Goal: Task Accomplishment & Management: Complete application form

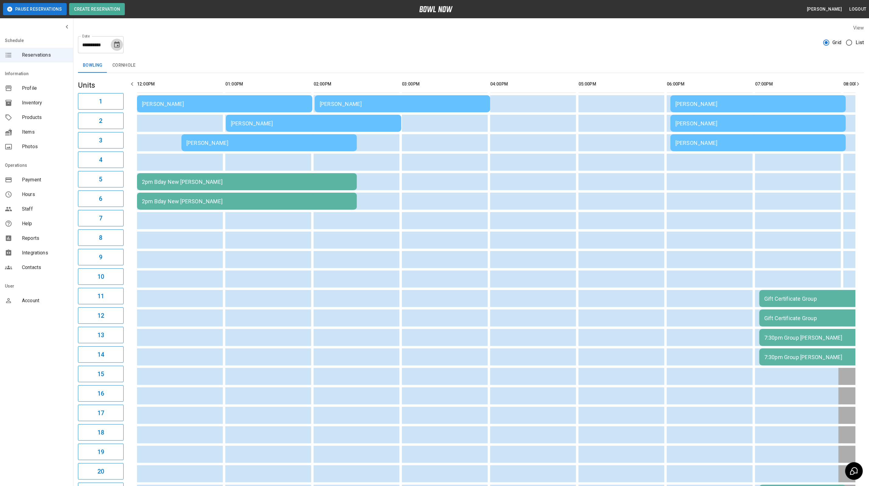
click at [119, 41] on icon "Choose date, selected date is Aug 16, 2025" at bounding box center [116, 44] width 7 height 7
click at [132, 113] on button "16" at bounding box center [129, 111] width 11 height 11
click at [269, 53] on div "**********" at bounding box center [471, 293] width 796 height 548
click at [232, 104] on div "[PERSON_NAME]" at bounding box center [225, 104] width 166 height 6
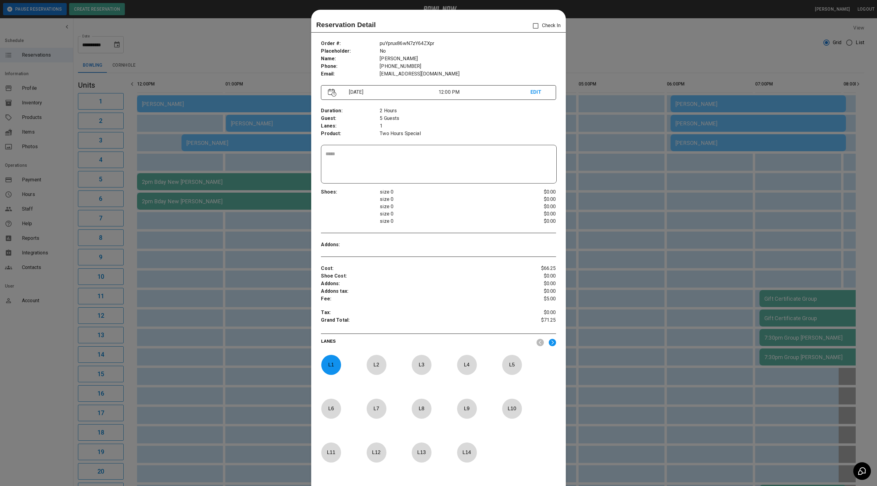
scroll to position [9, 0]
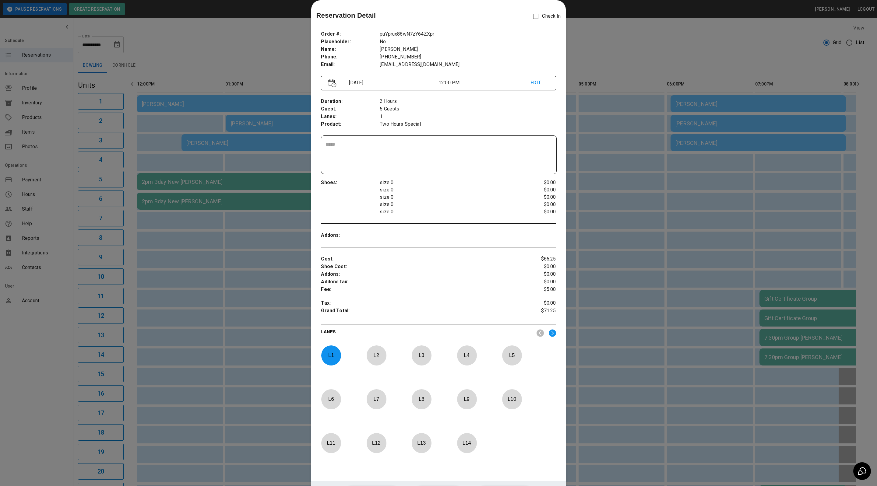
drag, startPoint x: 262, startPoint y: 57, endPoint x: 262, endPoint y: 84, distance: 27.4
click at [262, 57] on div at bounding box center [438, 243] width 877 height 486
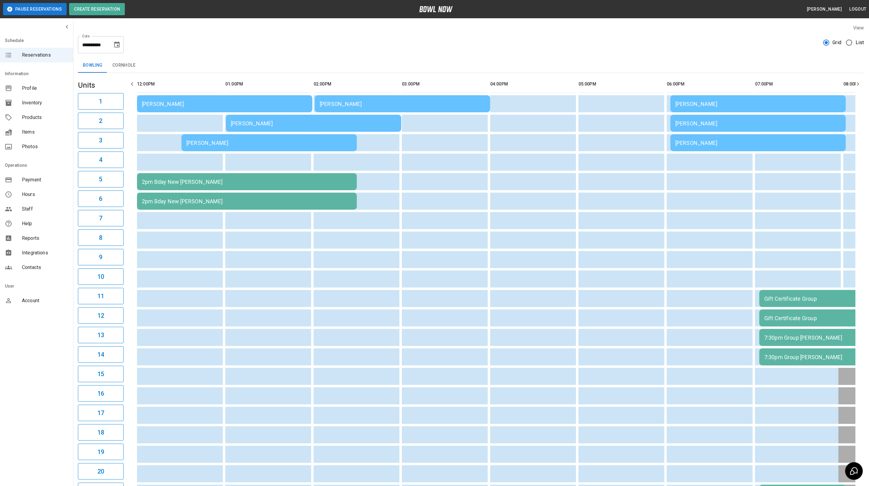
click at [264, 121] on div "[PERSON_NAME]" at bounding box center [314, 123] width 166 height 6
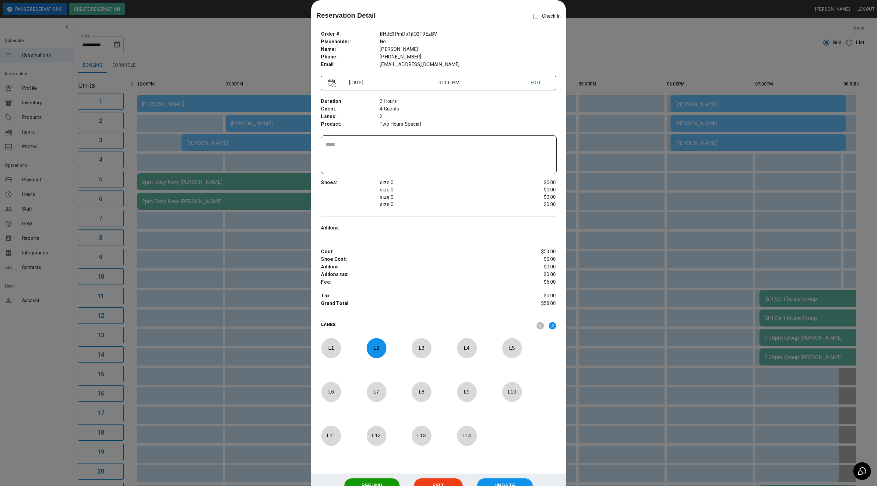
drag, startPoint x: 255, startPoint y: 61, endPoint x: 240, endPoint y: 115, distance: 56.9
click at [255, 61] on div at bounding box center [438, 243] width 877 height 486
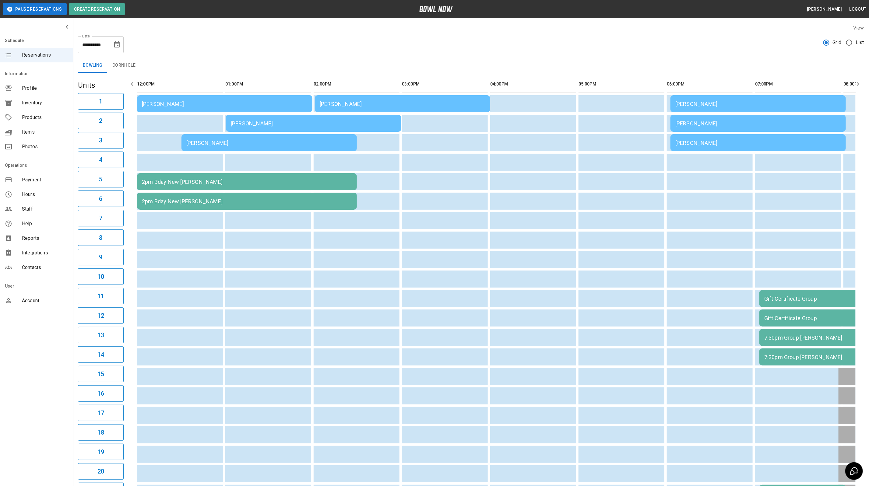
click at [229, 152] on table "[PERSON_NAME] [PERSON_NAME] [PERSON_NAME] [PERSON_NAME] [PERSON_NAME] [PERSON_N…" at bounding box center [669, 318] width 1069 height 490
click at [227, 140] on div "[PERSON_NAME]" at bounding box center [269, 143] width 166 height 6
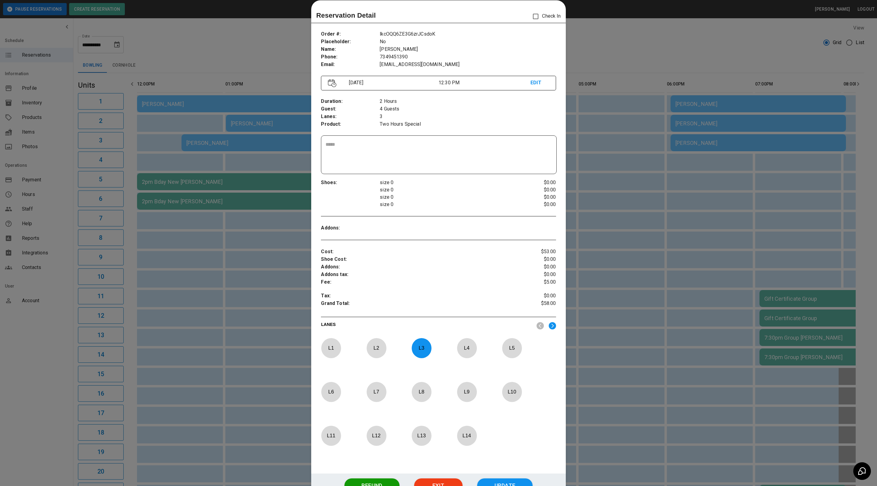
click at [249, 57] on div at bounding box center [438, 243] width 877 height 486
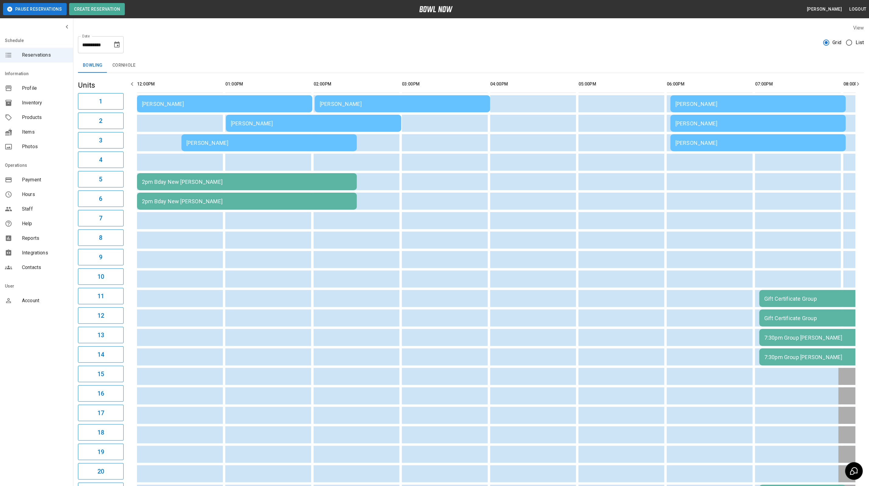
click at [399, 103] on div "[PERSON_NAME]" at bounding box center [403, 104] width 166 height 6
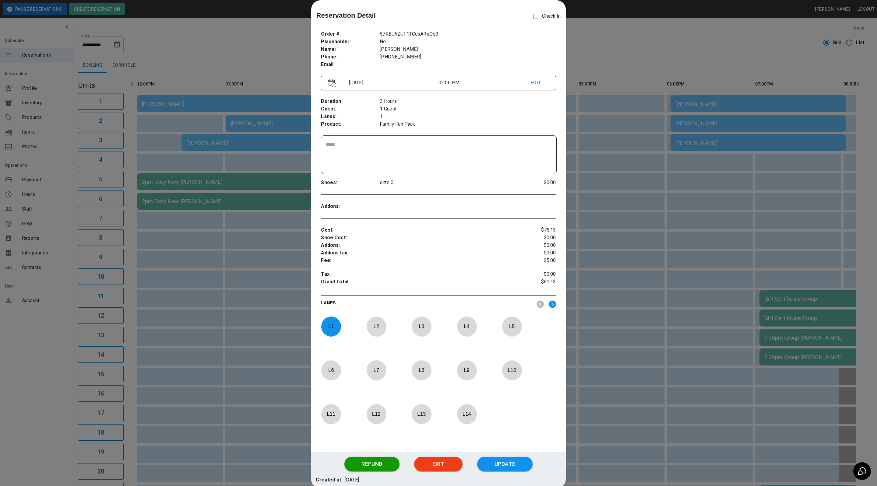
click at [630, 51] on div at bounding box center [438, 243] width 877 height 486
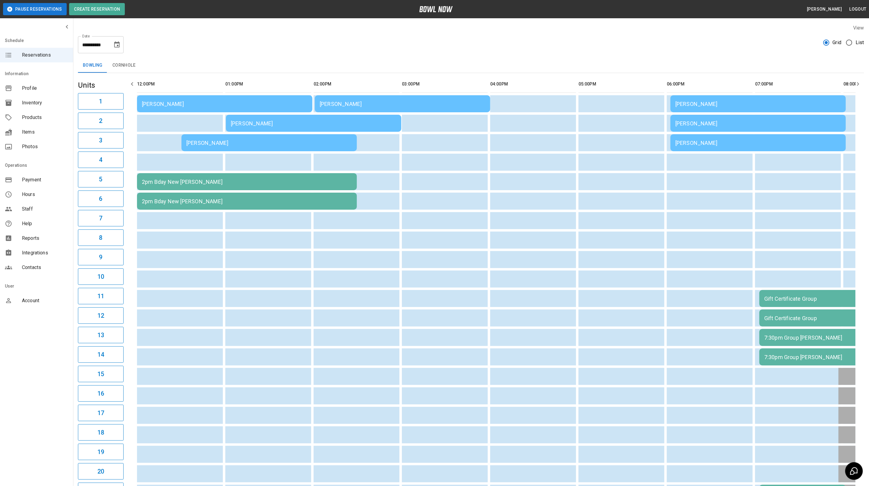
click at [225, 142] on div "[PERSON_NAME]" at bounding box center [269, 143] width 166 height 6
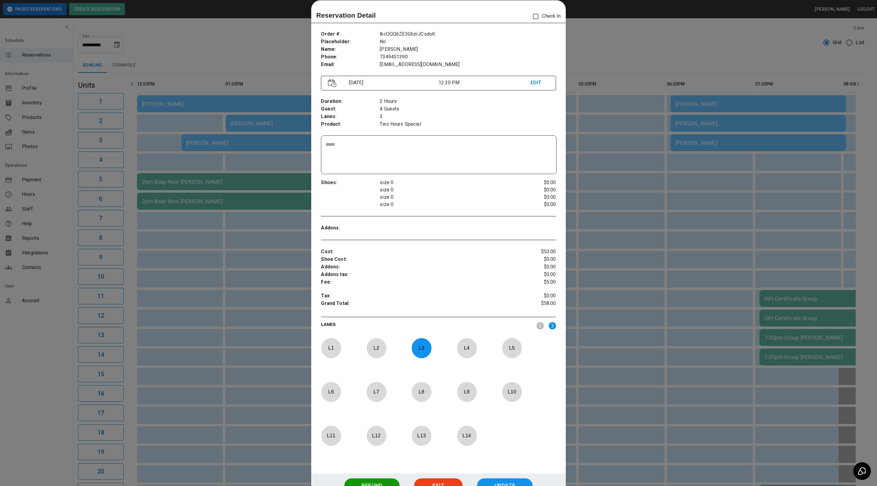
click at [258, 56] on div at bounding box center [438, 243] width 877 height 486
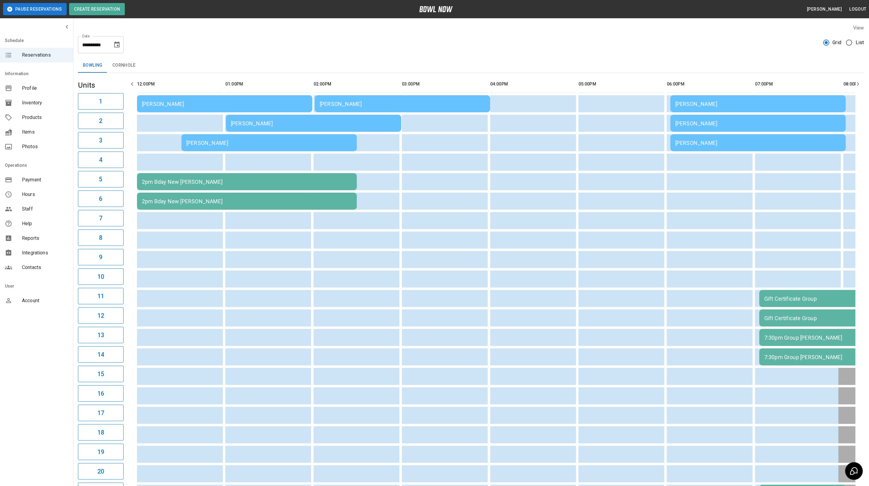
click at [246, 104] on div "[PERSON_NAME]" at bounding box center [225, 104] width 166 height 6
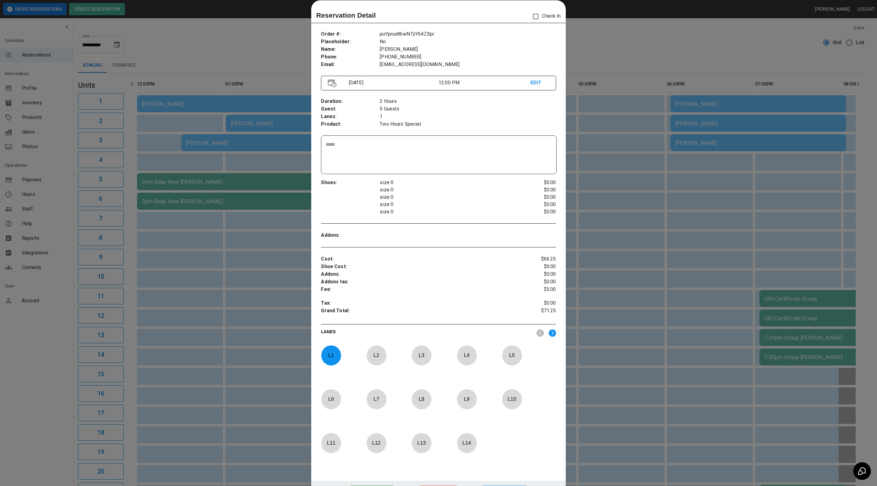
click at [212, 23] on div at bounding box center [438, 243] width 877 height 486
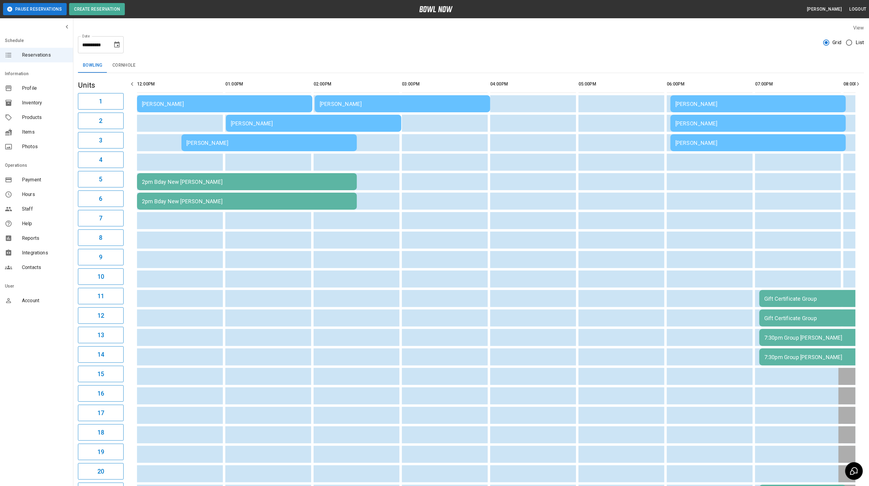
click at [257, 125] on div "[PERSON_NAME]" at bounding box center [314, 123] width 166 height 6
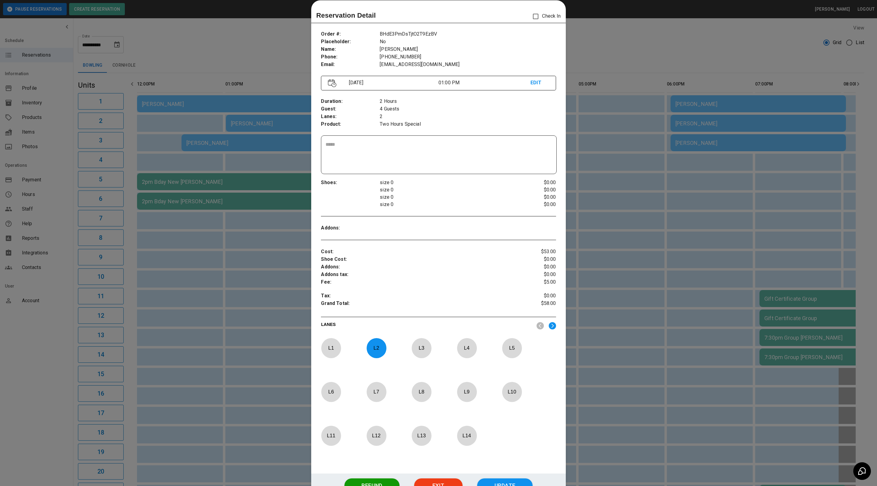
click at [269, 61] on div at bounding box center [438, 243] width 877 height 486
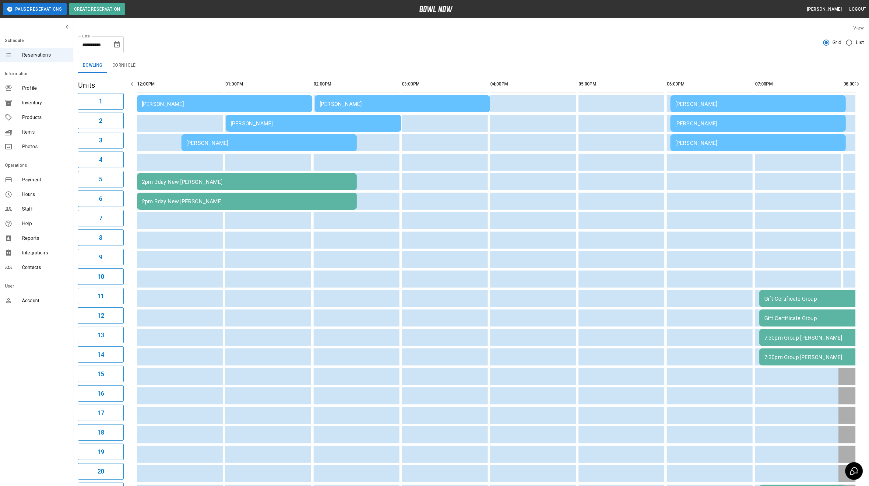
drag, startPoint x: 189, startPoint y: 90, endPoint x: 189, endPoint y: 98, distance: 7.9
click at [189, 90] on th "sticky table" at bounding box center [191, 84] width 20 height 17
click at [188, 103] on div "[PERSON_NAME]" at bounding box center [225, 104] width 166 height 6
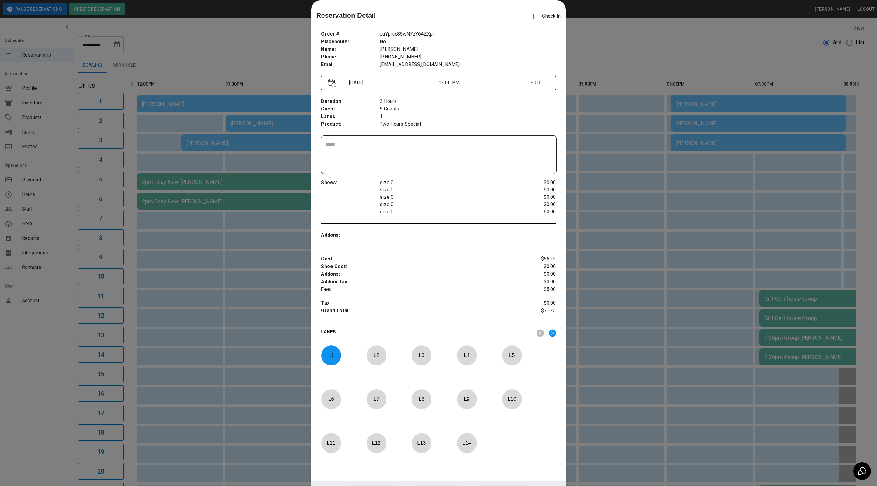
click at [274, 49] on div at bounding box center [438, 243] width 877 height 486
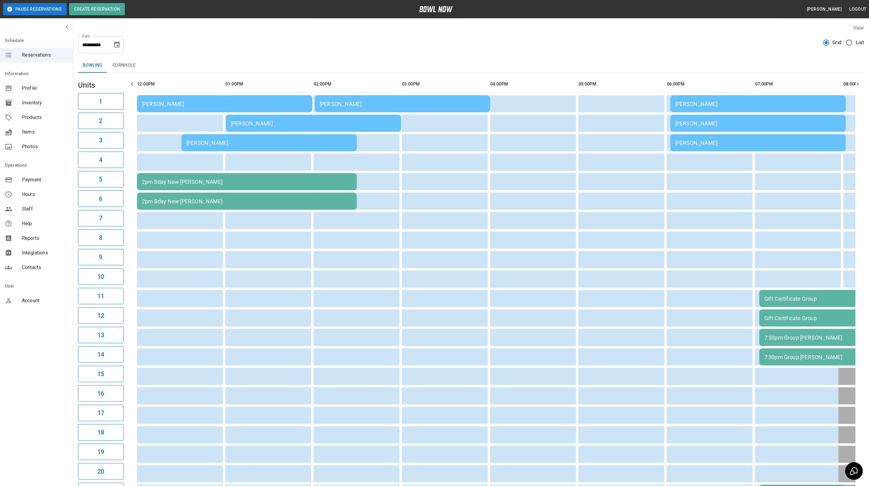
click at [190, 102] on div "[PERSON_NAME]" at bounding box center [225, 104] width 166 height 6
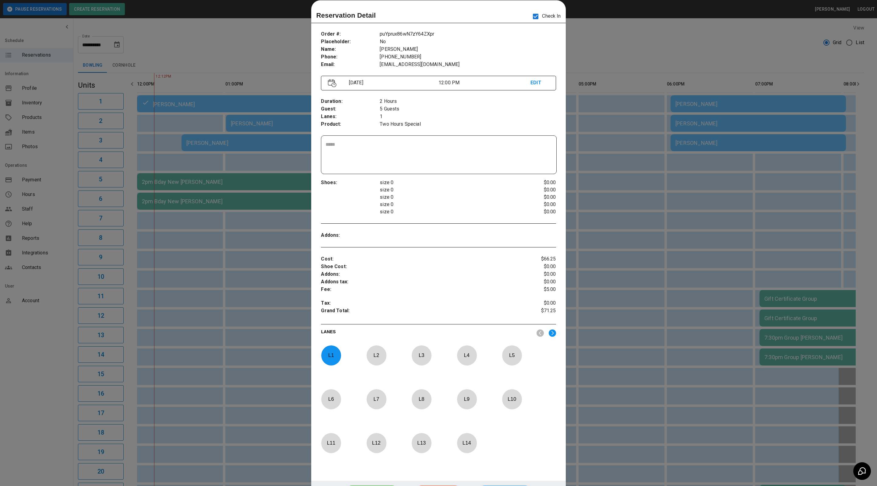
click at [697, 47] on div at bounding box center [438, 243] width 877 height 486
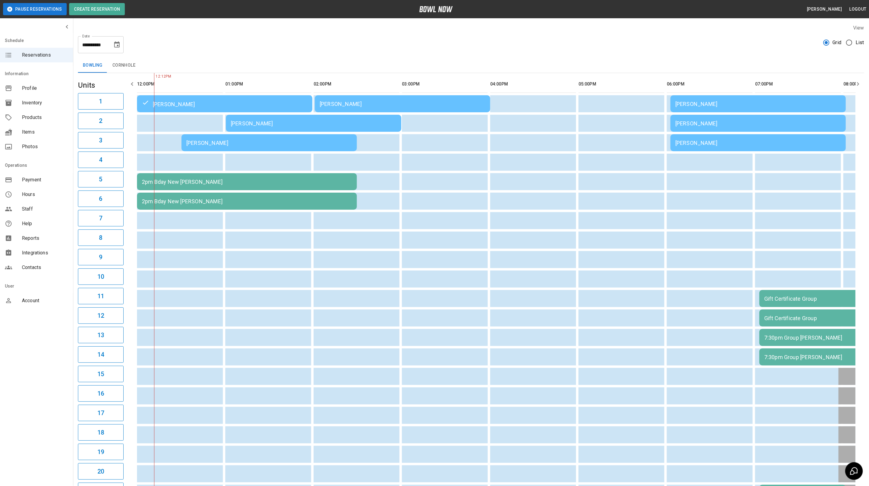
click at [301, 180] on div "2pm Bday New [PERSON_NAME]" at bounding box center [247, 182] width 210 height 6
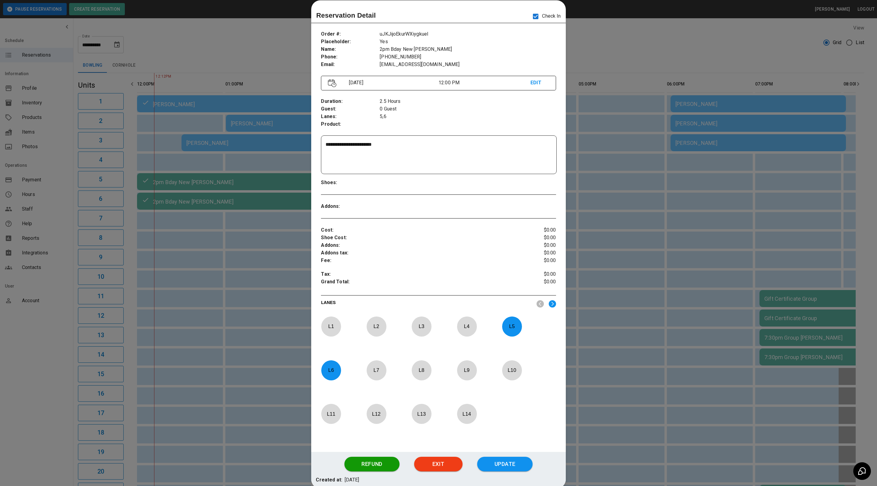
click at [669, 52] on div at bounding box center [438, 243] width 877 height 486
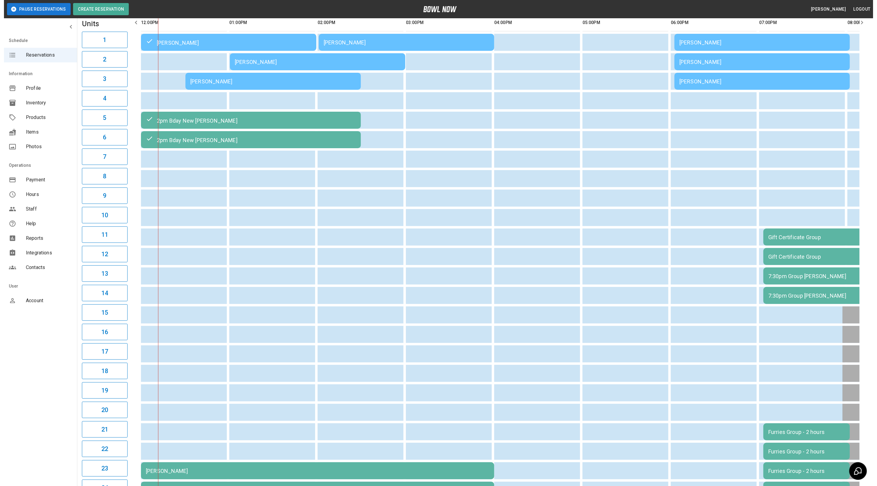
scroll to position [0, 0]
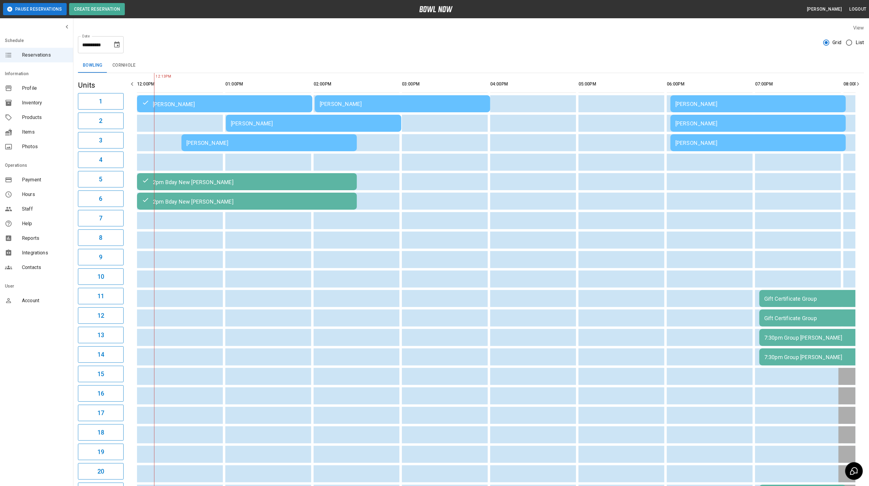
click at [210, 138] on td "[PERSON_NAME]" at bounding box center [268, 142] width 175 height 17
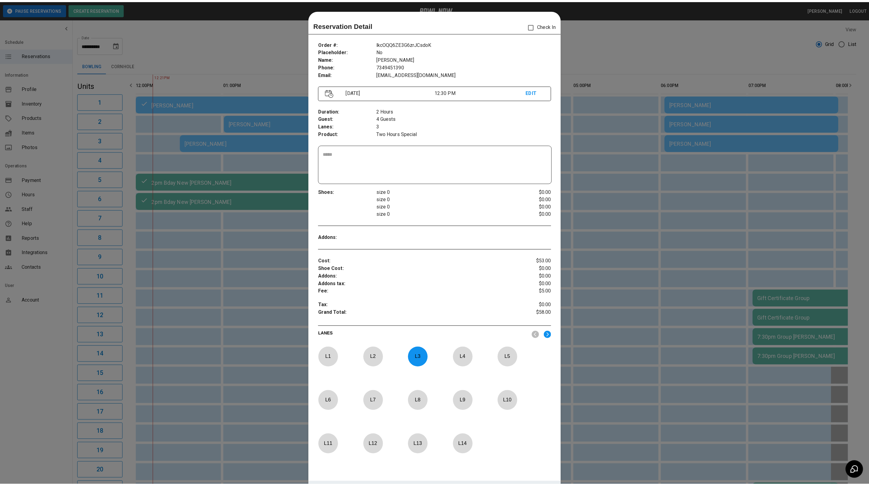
scroll to position [9, 0]
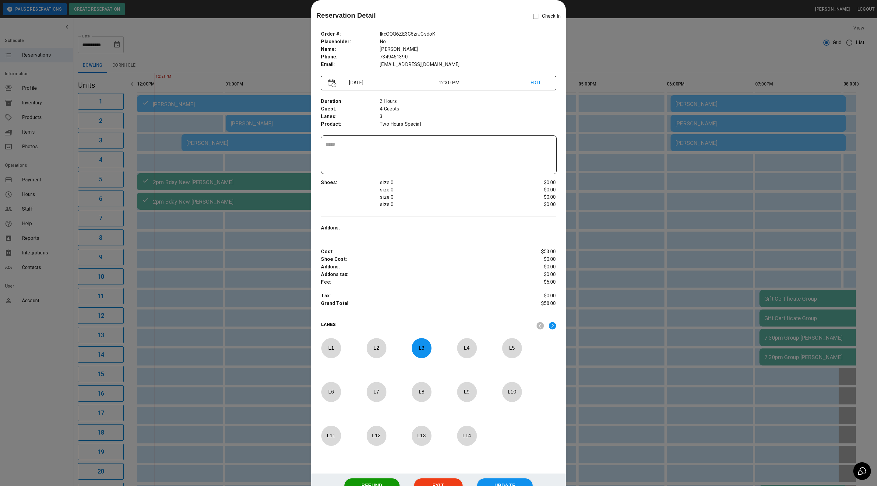
click at [253, 59] on div at bounding box center [438, 243] width 877 height 486
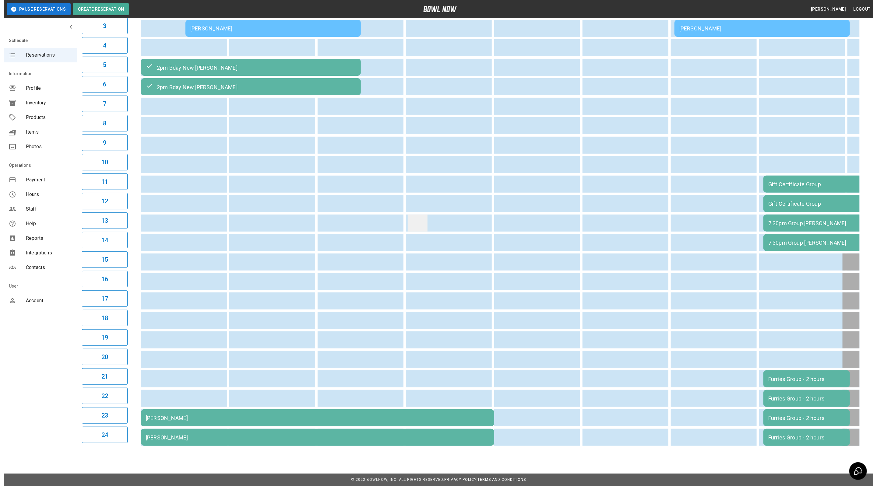
scroll to position [0, 0]
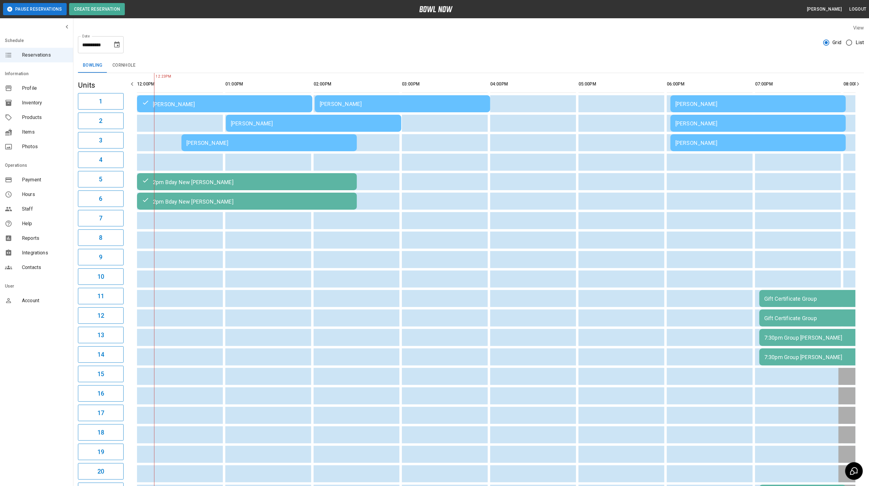
click at [208, 146] on div "[PERSON_NAME]" at bounding box center [269, 143] width 166 height 6
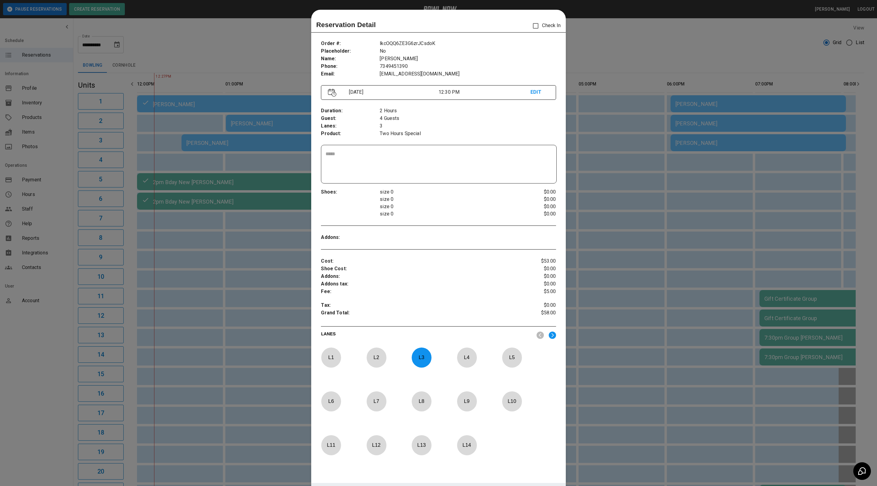
scroll to position [9, 0]
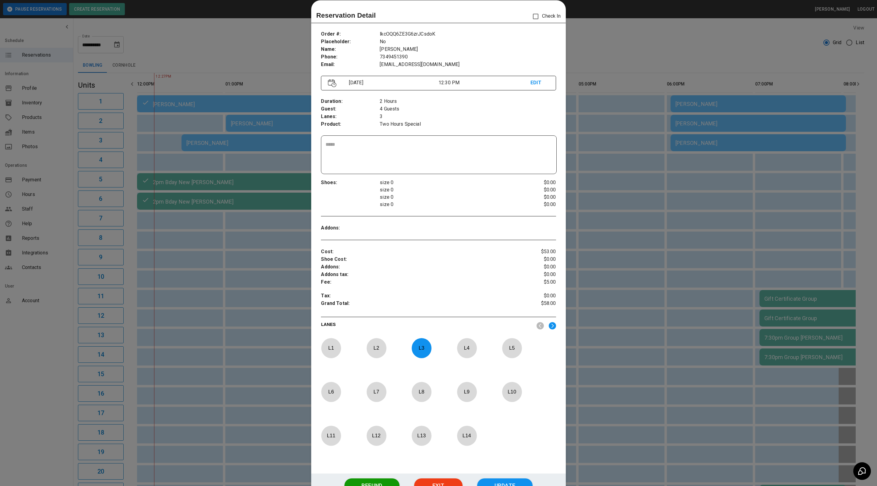
click at [588, 30] on div at bounding box center [438, 243] width 877 height 486
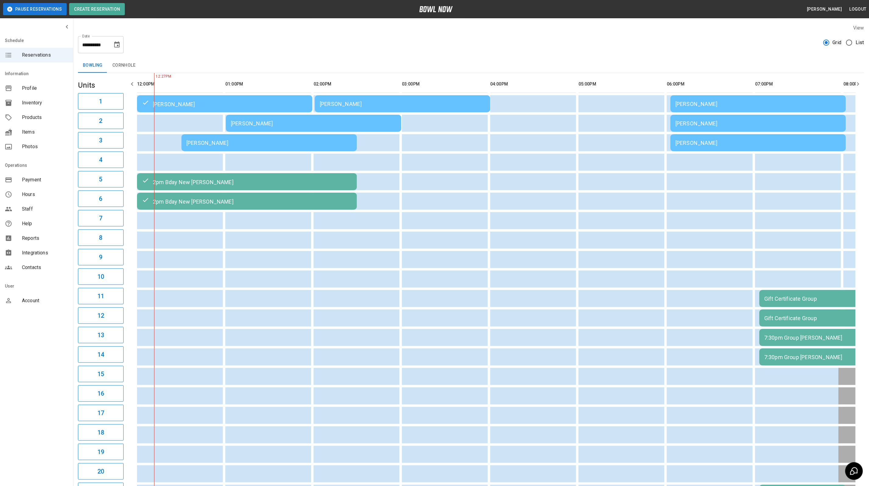
click at [274, 138] on td "[PERSON_NAME]" at bounding box center [268, 142] width 175 height 17
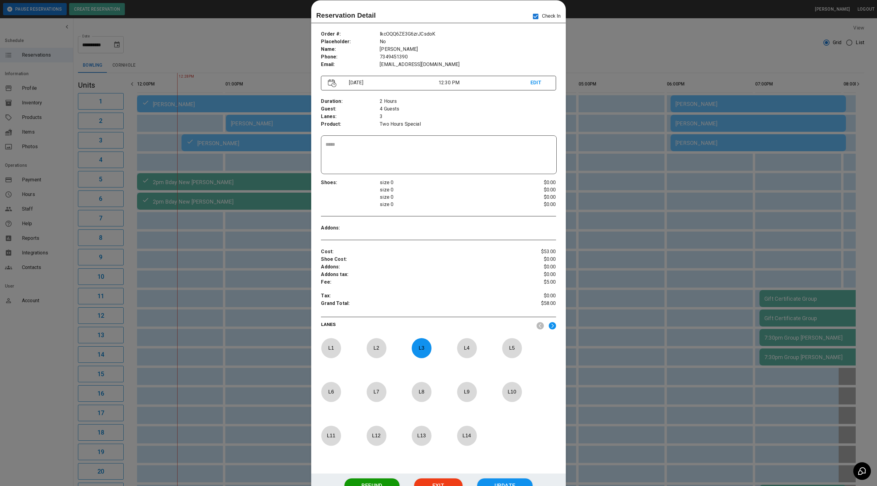
click at [684, 38] on div at bounding box center [438, 243] width 877 height 486
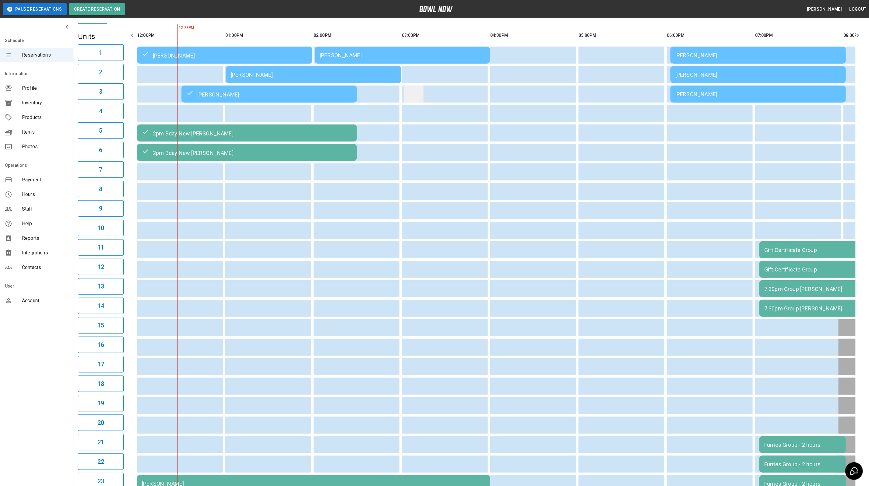
scroll to position [0, 0]
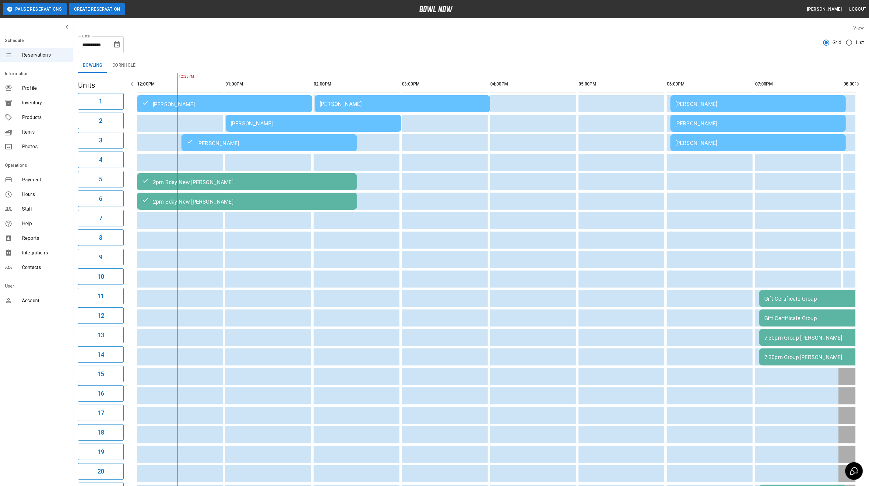
click at [97, 12] on button "Create Reservation" at bounding box center [97, 9] width 56 height 12
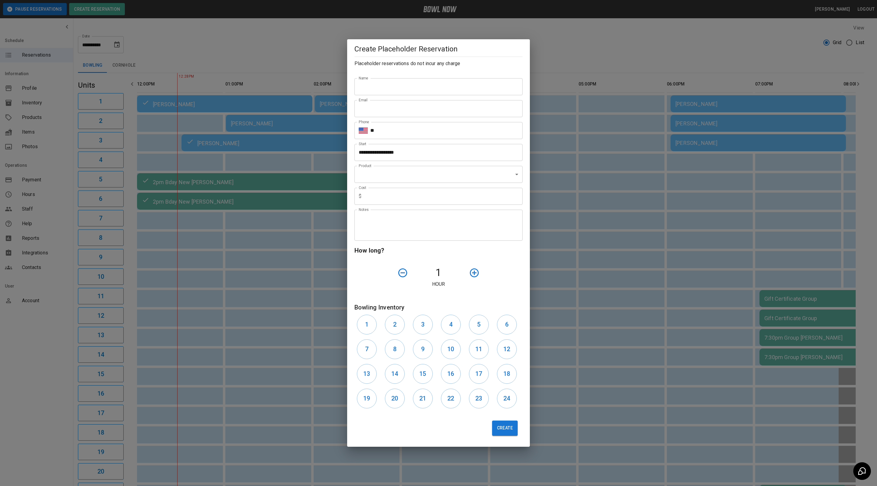
click at [370, 81] on input "Name" at bounding box center [438, 86] width 168 height 17
type input "**********"
click at [388, 112] on input "Email" at bounding box center [438, 108] width 168 height 17
type input "**********"
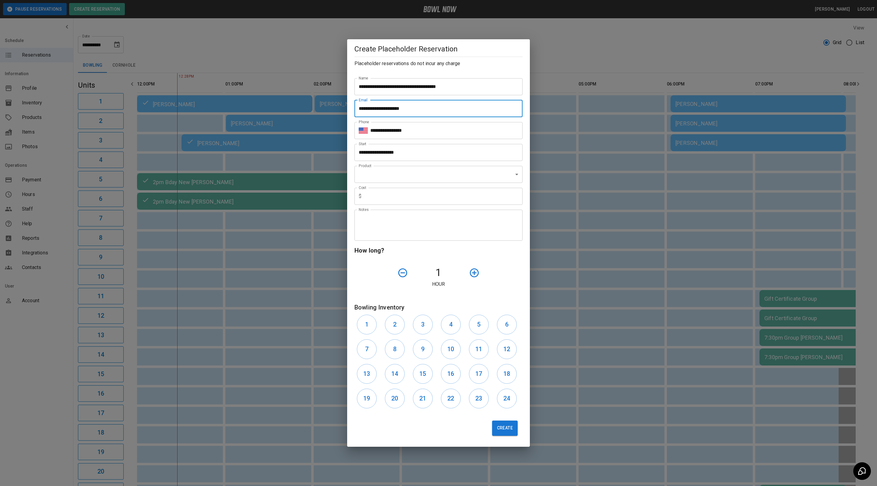
click at [422, 169] on body "**********" at bounding box center [438, 300] width 877 height 601
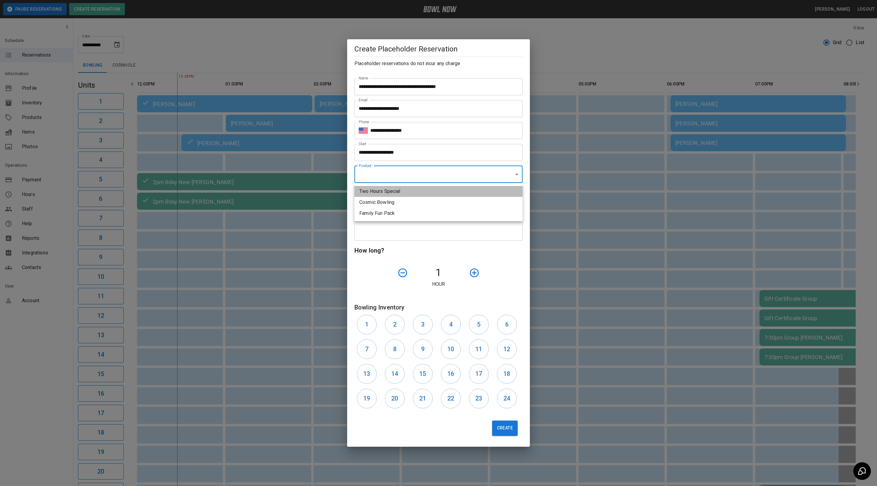
drag, startPoint x: 402, startPoint y: 192, endPoint x: 400, endPoint y: 196, distance: 4.8
click at [401, 191] on li "Two Hours Special" at bounding box center [438, 191] width 168 height 11
type input "**********"
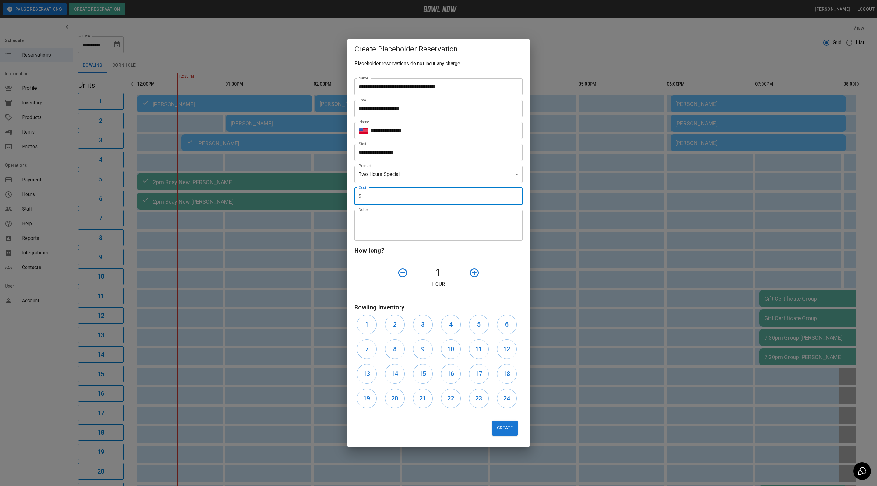
click at [409, 199] on input "text" at bounding box center [443, 196] width 159 height 17
type input "***"
click at [476, 272] on icon "button" at bounding box center [474, 273] width 11 height 11
click at [475, 272] on icon "button" at bounding box center [474, 273] width 11 height 11
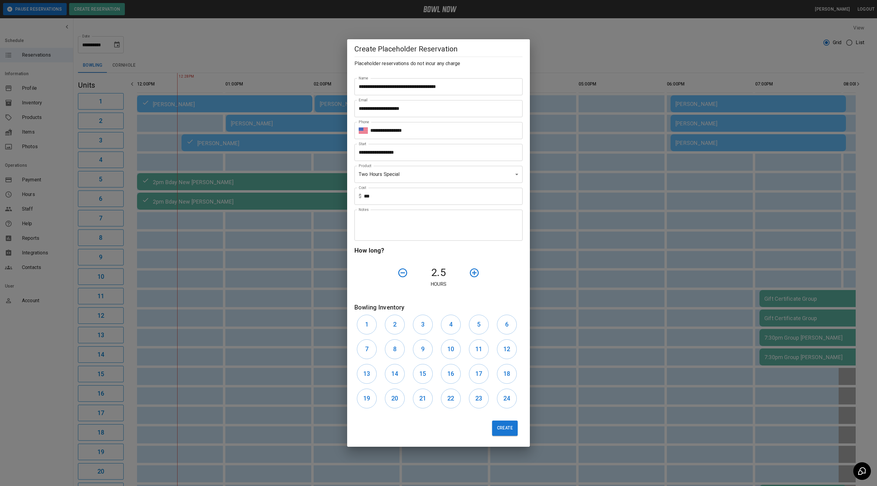
click at [415, 272] on h4 "2.5" at bounding box center [438, 272] width 56 height 13
click at [400, 272] on icon "button" at bounding box center [402, 273] width 11 height 11
click at [429, 149] on input "**********" at bounding box center [436, 152] width 164 height 17
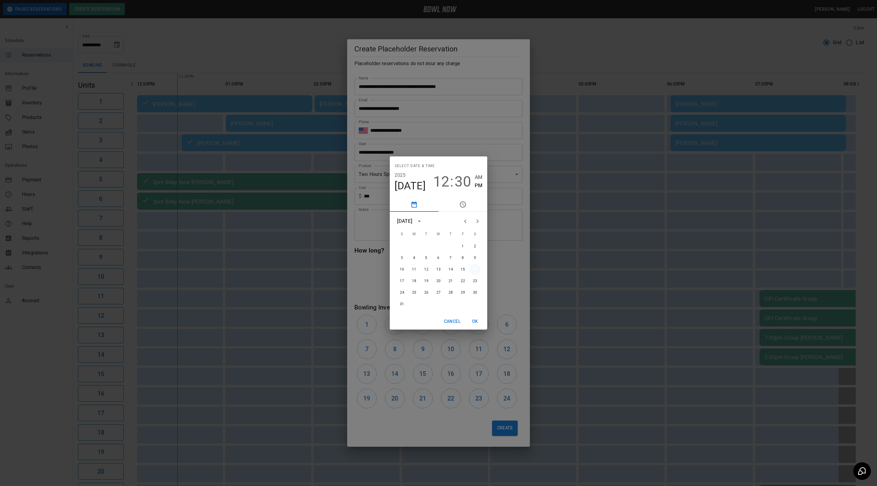
click at [474, 271] on button "16" at bounding box center [474, 269] width 11 height 11
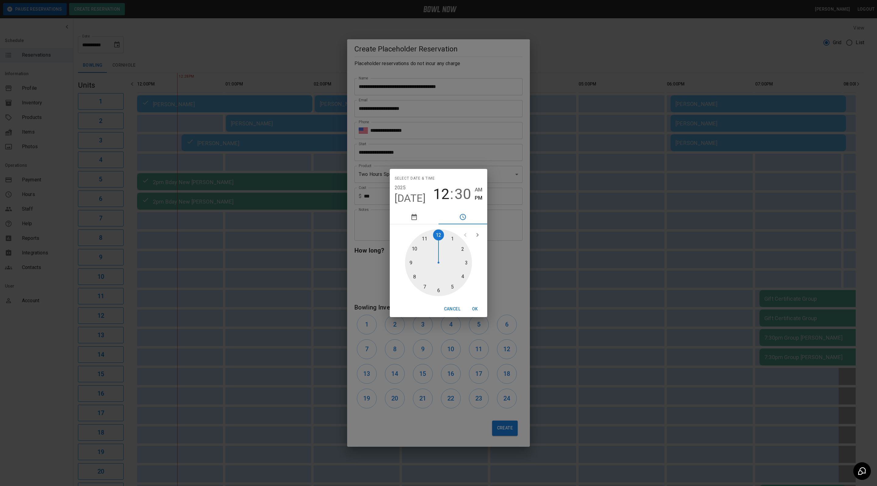
type input "**********"
click at [424, 286] on div at bounding box center [438, 262] width 67 height 67
drag, startPoint x: 433, startPoint y: 292, endPoint x: 429, endPoint y: 294, distance: 4.1
click at [433, 292] on div at bounding box center [438, 262] width 67 height 67
click at [482, 312] on button "OK" at bounding box center [474, 309] width 19 height 11
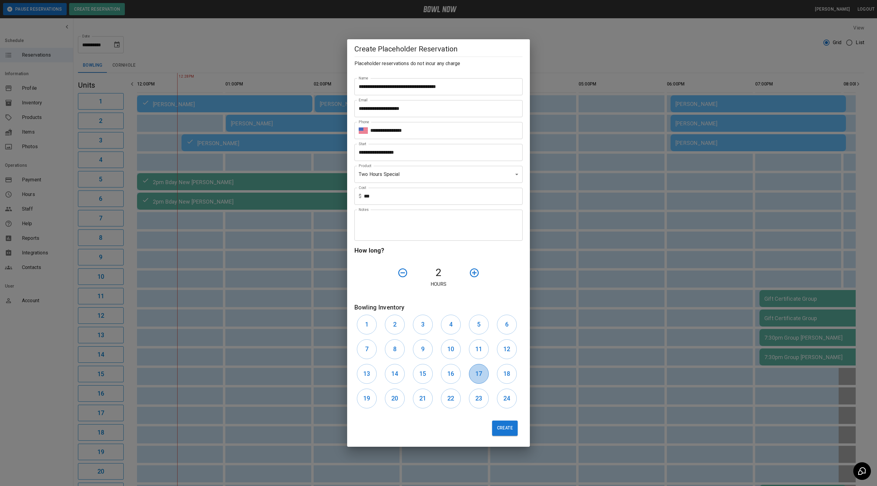
click at [480, 379] on button "17" at bounding box center [479, 374] width 20 height 20
drag, startPoint x: 411, startPoint y: 238, endPoint x: 416, endPoint y: 236, distance: 4.9
click at [411, 237] on div "Notes" at bounding box center [438, 225] width 168 height 31
type textarea "**********"
click at [514, 434] on button "Create" at bounding box center [505, 427] width 26 height 15
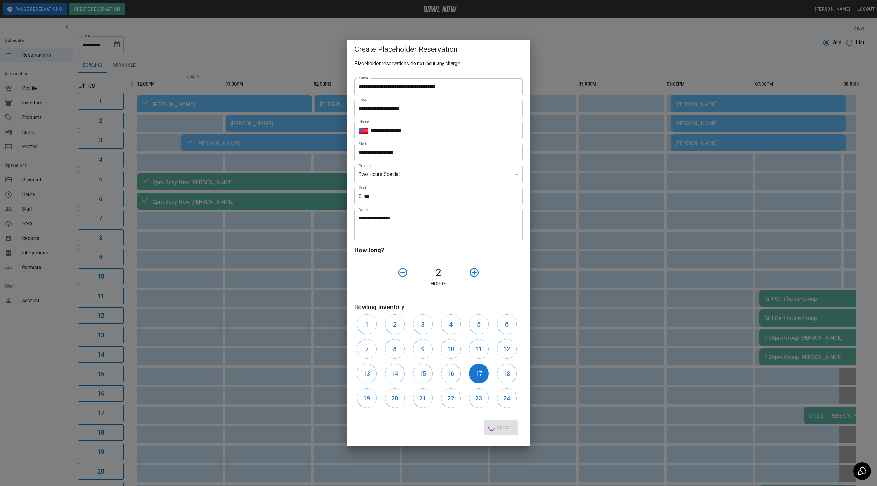
type input "**"
type input "**********"
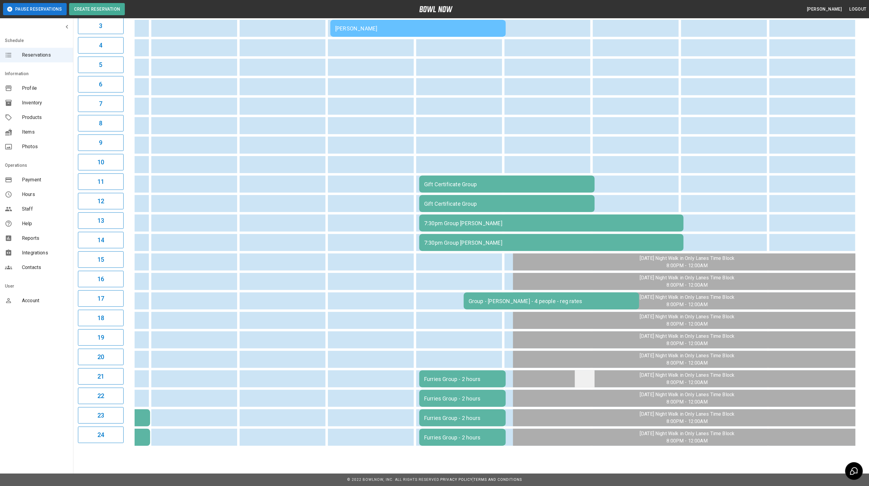
scroll to position [118, 0]
